Goal: Find contact information: Find contact information

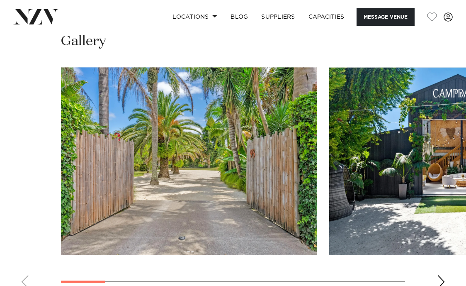
scroll to position [830, 0]
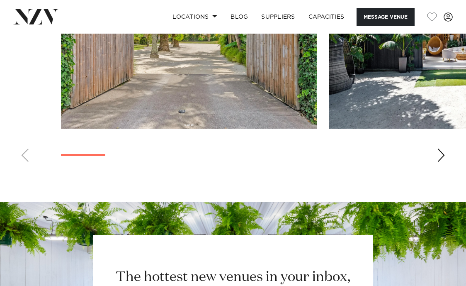
click at [438, 161] on div "Next slide" at bounding box center [441, 155] width 8 height 13
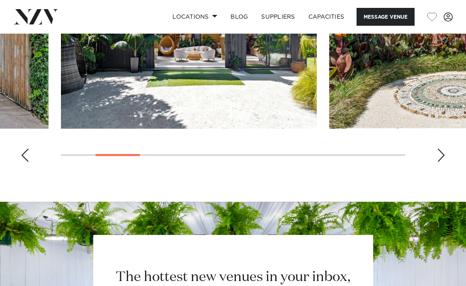
click at [441, 160] on div "Next slide" at bounding box center [441, 155] width 8 height 13
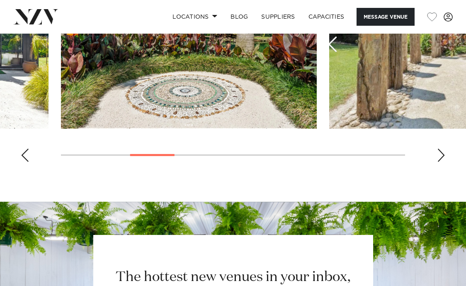
click at [441, 160] on div "Next slide" at bounding box center [441, 155] width 8 height 13
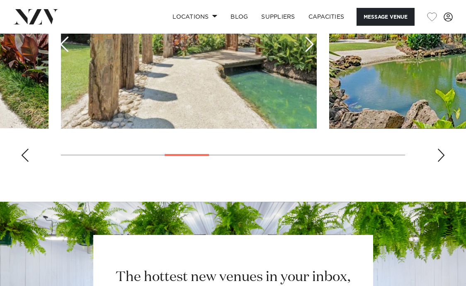
scroll to position [747, 0]
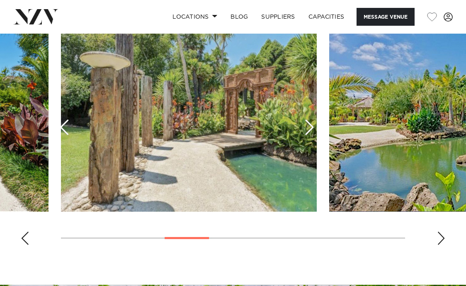
click at [307, 126] on img "4 / 10" at bounding box center [189, 118] width 256 height 188
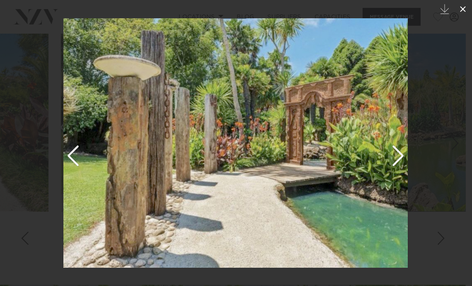
drag, startPoint x: 464, startPoint y: 0, endPoint x: 461, endPoint y: 11, distance: 10.8
click at [461, 11] on icon at bounding box center [463, 9] width 10 height 10
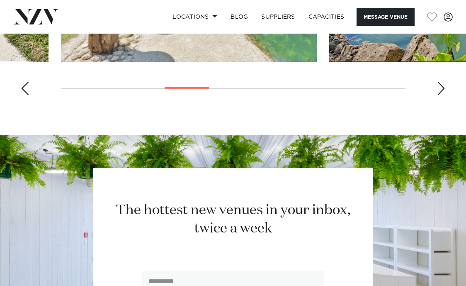
scroll to position [913, 0]
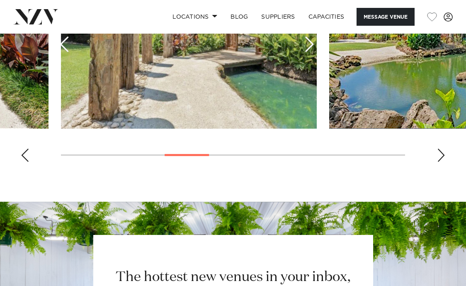
click at [444, 156] on div "Next slide" at bounding box center [441, 155] width 8 height 13
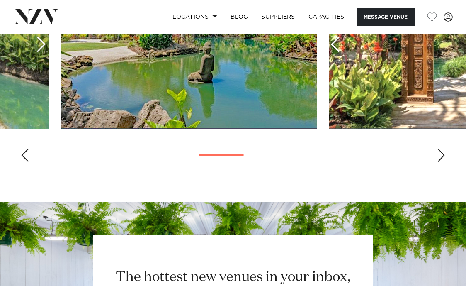
click at [444, 156] on div "Next slide" at bounding box center [441, 155] width 8 height 13
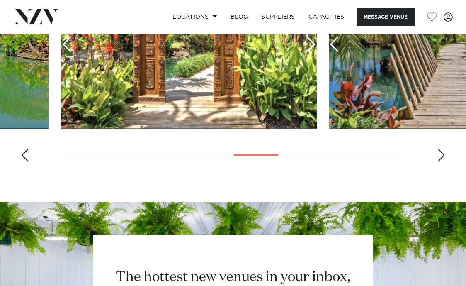
click at [444, 160] on div "Next slide" at bounding box center [441, 155] width 8 height 13
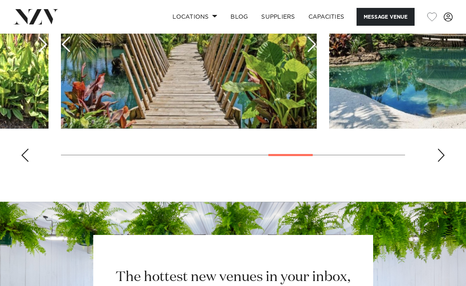
click at [444, 160] on div "Next slide" at bounding box center [441, 155] width 8 height 13
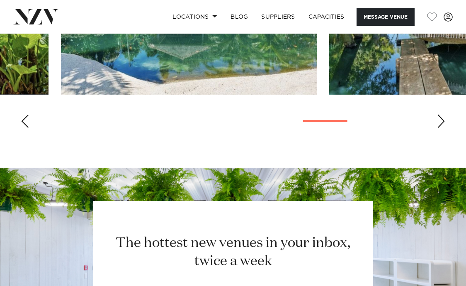
scroll to position [913, 0]
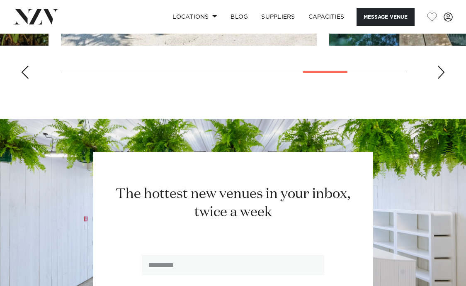
click at [442, 79] on div "Next slide" at bounding box center [441, 72] width 8 height 13
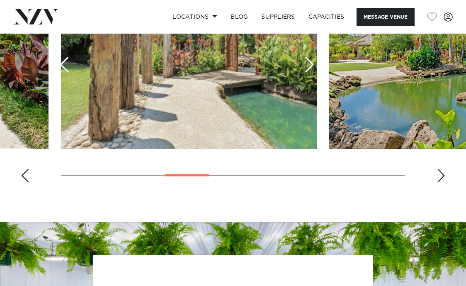
scroll to position [830, 0]
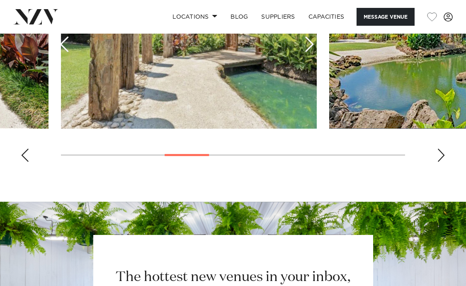
click at [442, 159] on div "Next slide" at bounding box center [441, 155] width 8 height 13
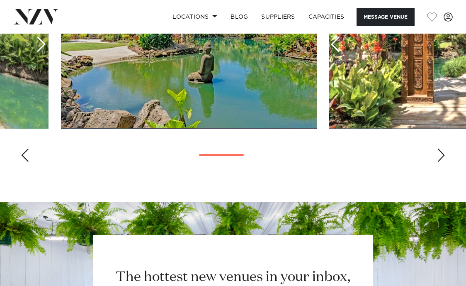
click at [441, 157] on div "Next slide" at bounding box center [441, 155] width 8 height 13
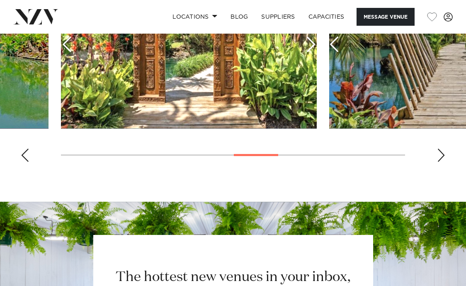
click at [441, 157] on div "Next slide" at bounding box center [441, 155] width 8 height 13
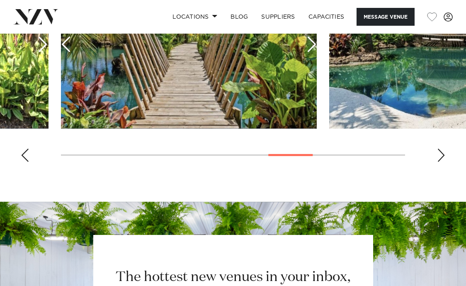
click at [441, 157] on div "Next slide" at bounding box center [441, 155] width 8 height 13
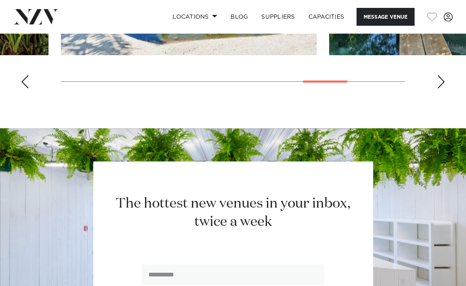
scroll to position [913, 0]
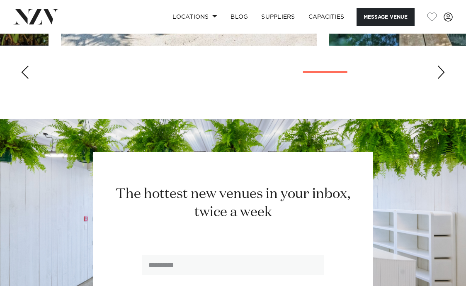
click at [440, 79] on div "Next slide" at bounding box center [441, 72] width 8 height 13
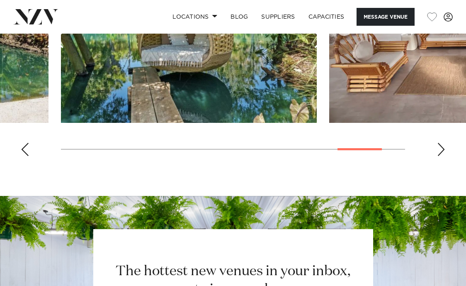
scroll to position [747, 0]
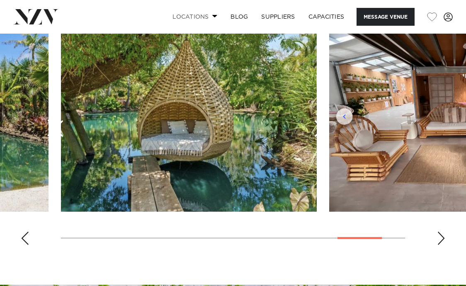
click at [207, 16] on link "Locations" at bounding box center [195, 17] width 58 height 18
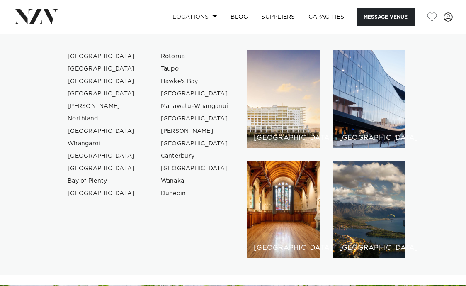
click at [207, 15] on link "Locations" at bounding box center [195, 17] width 58 height 18
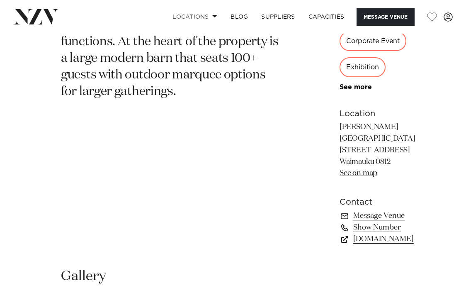
scroll to position [498, 0]
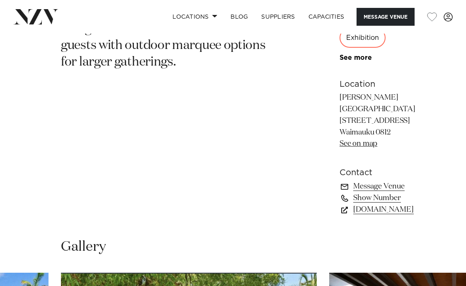
click at [340, 61] on link "See more" at bounding box center [372, 57] width 65 height 7
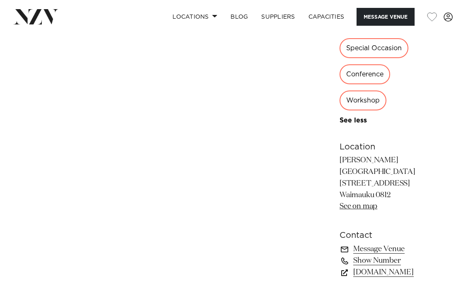
scroll to position [664, 0]
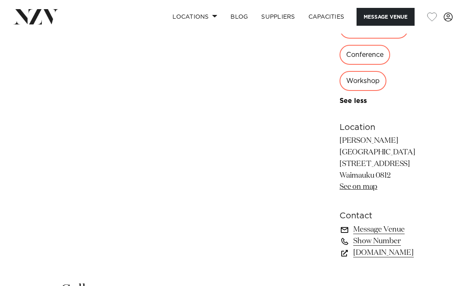
click at [340, 224] on link "Message Venue" at bounding box center [378, 230] width 76 height 12
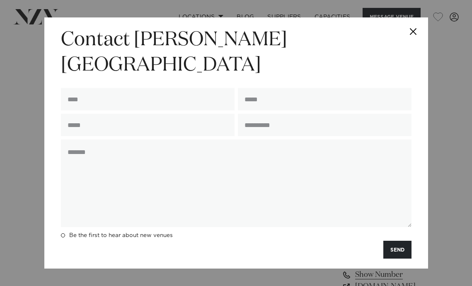
click at [415, 46] on button "Close" at bounding box center [413, 31] width 29 height 29
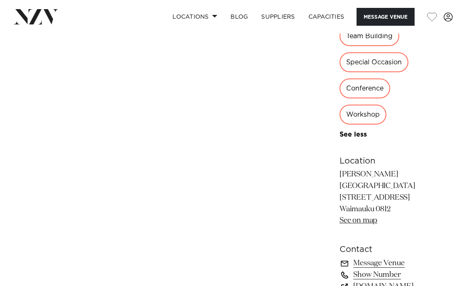
click at [340, 269] on link "Show Number" at bounding box center [378, 275] width 76 height 12
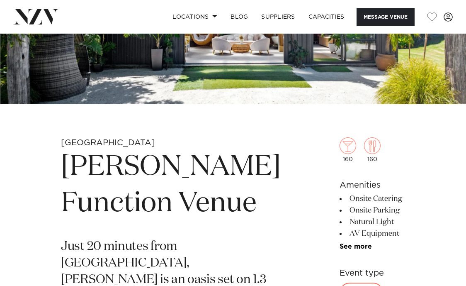
scroll to position [166, 0]
